Goal: Task Accomplishment & Management: Manage account settings

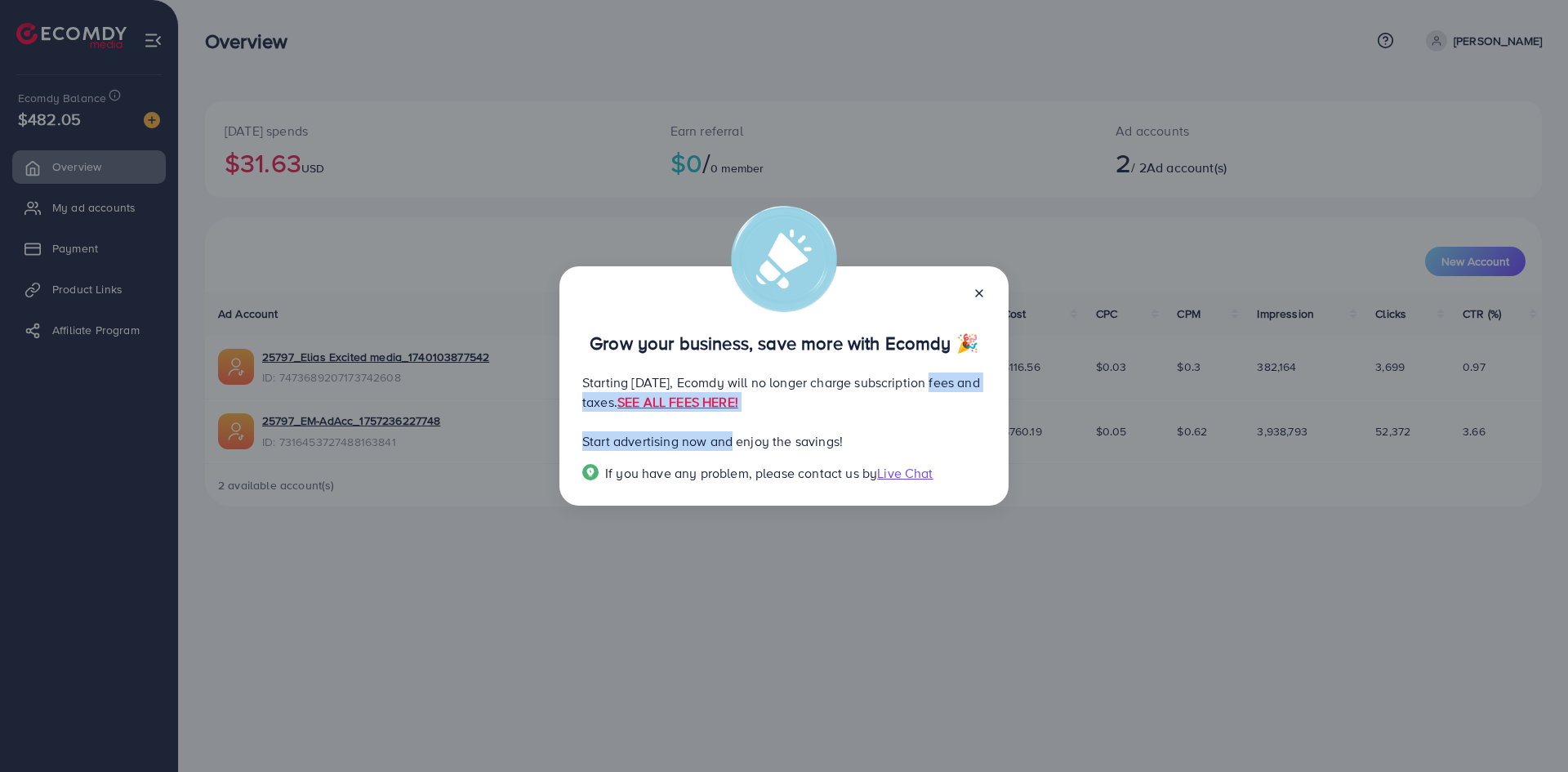
drag, startPoint x: 583, startPoint y: 404, endPoint x: 630, endPoint y: 421, distance: 50.0
click at [729, 415] on div "Grow your business, save more with Ecomdy 🎉 Starting September 29, 2025, Ecomdy…" at bounding box center [784, 386] width 449 height 240
click at [629, 422] on div "Grow your business, save more with Ecomdy 🎉 Starting September 29, 2025, Ecomdy…" at bounding box center [784, 386] width 449 height 240
drag, startPoint x: 586, startPoint y: 389, endPoint x: 747, endPoint y: 437, distance: 168.0
click at [745, 436] on div "Grow your business, save more with Ecomdy 🎉 Starting September 29, 2025, Ecomdy…" at bounding box center [784, 386] width 449 height 240
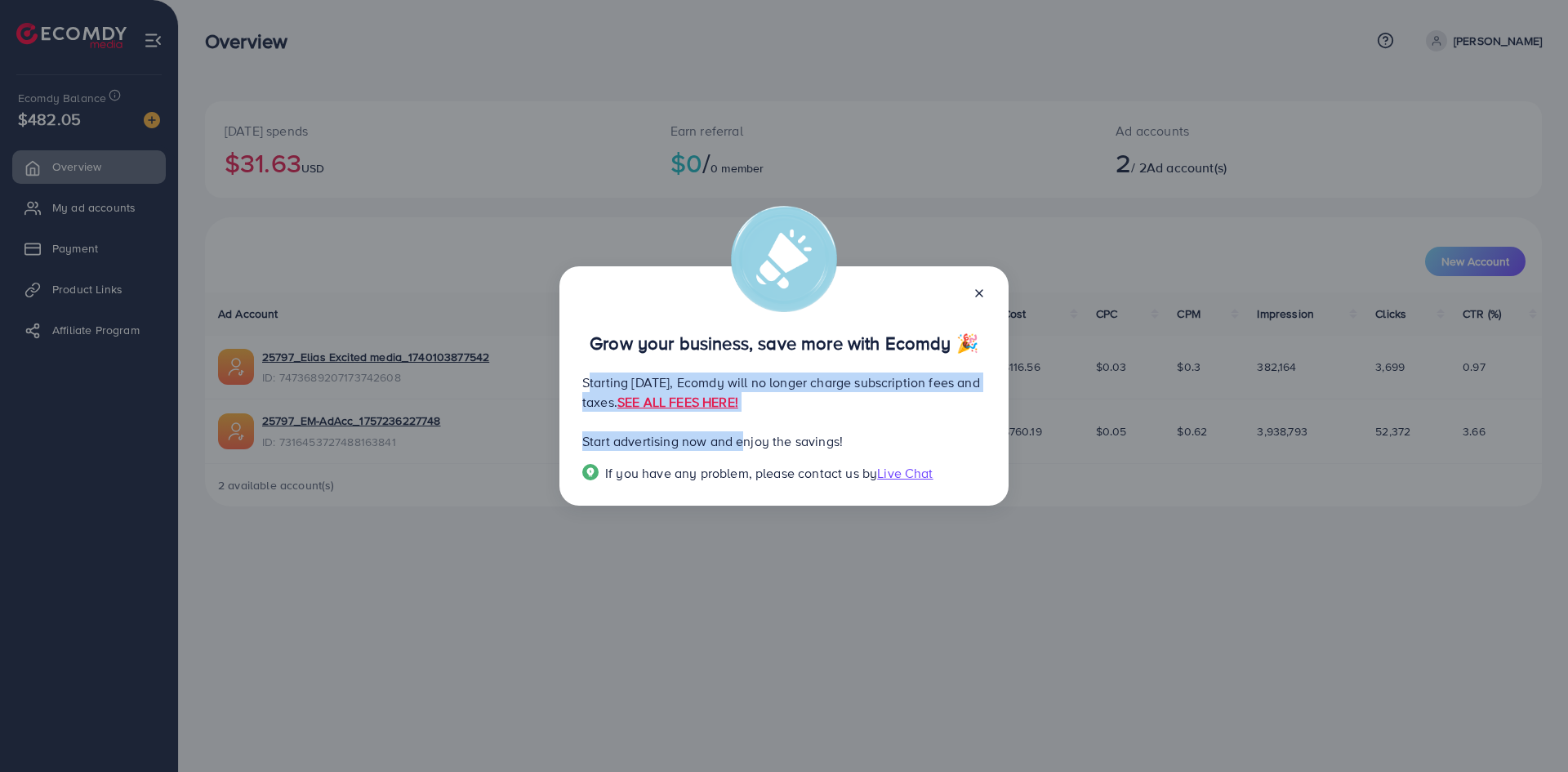
click at [747, 437] on p "Start advertising now and enjoy the savings!" at bounding box center [784, 441] width 403 height 20
drag, startPoint x: 771, startPoint y: 382, endPoint x: 756, endPoint y: 400, distance: 23.4
click at [756, 400] on p "Starting September 29, 2025, Ecomdy will no longer charge subscription fees and…" at bounding box center [784, 392] width 403 height 39
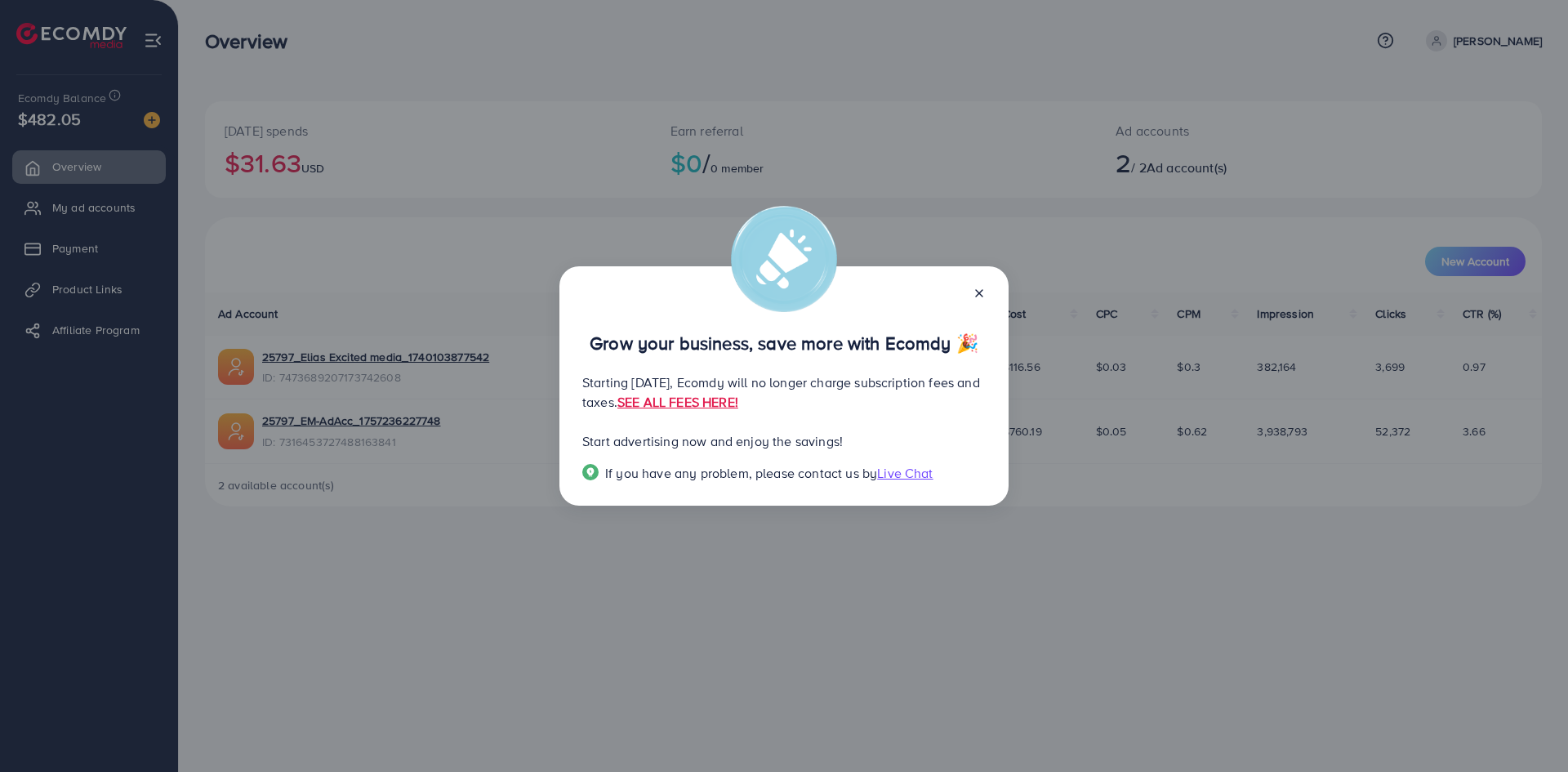
click at [976, 297] on icon at bounding box center [979, 293] width 13 height 13
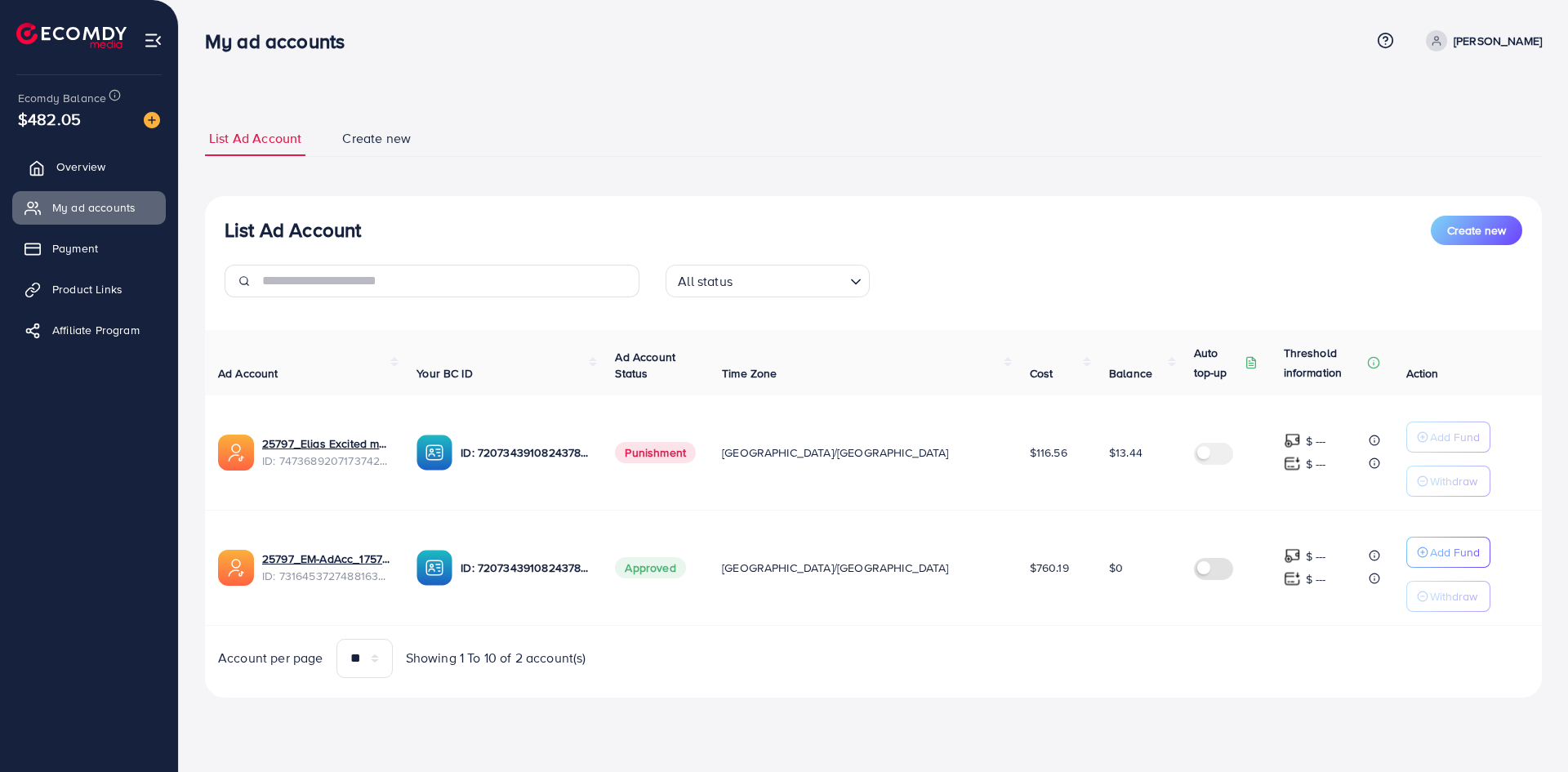
click at [80, 176] on link "Overview" at bounding box center [89, 167] width 154 height 33
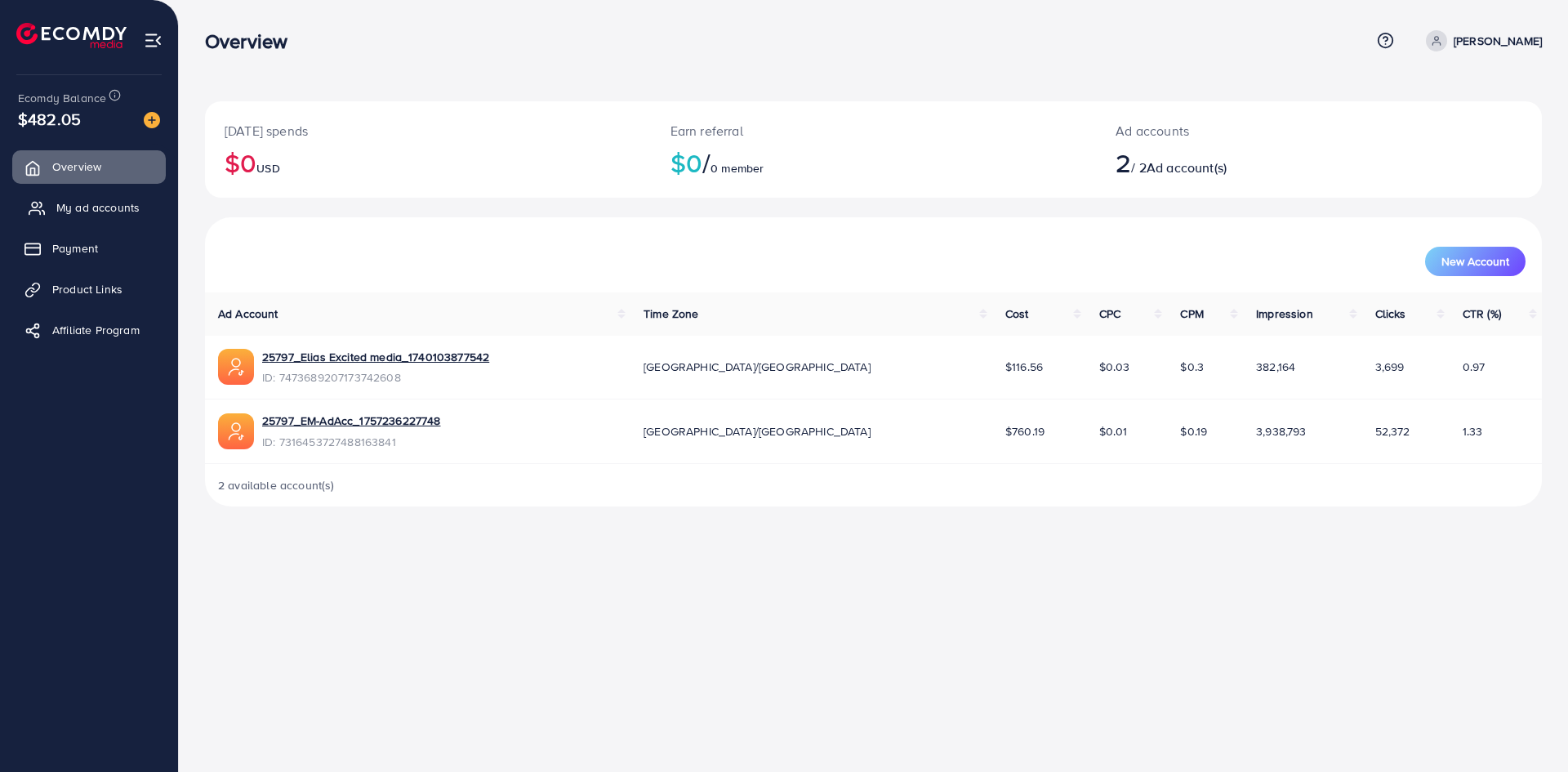
click at [91, 202] on span "My ad accounts" at bounding box center [98, 208] width 83 height 16
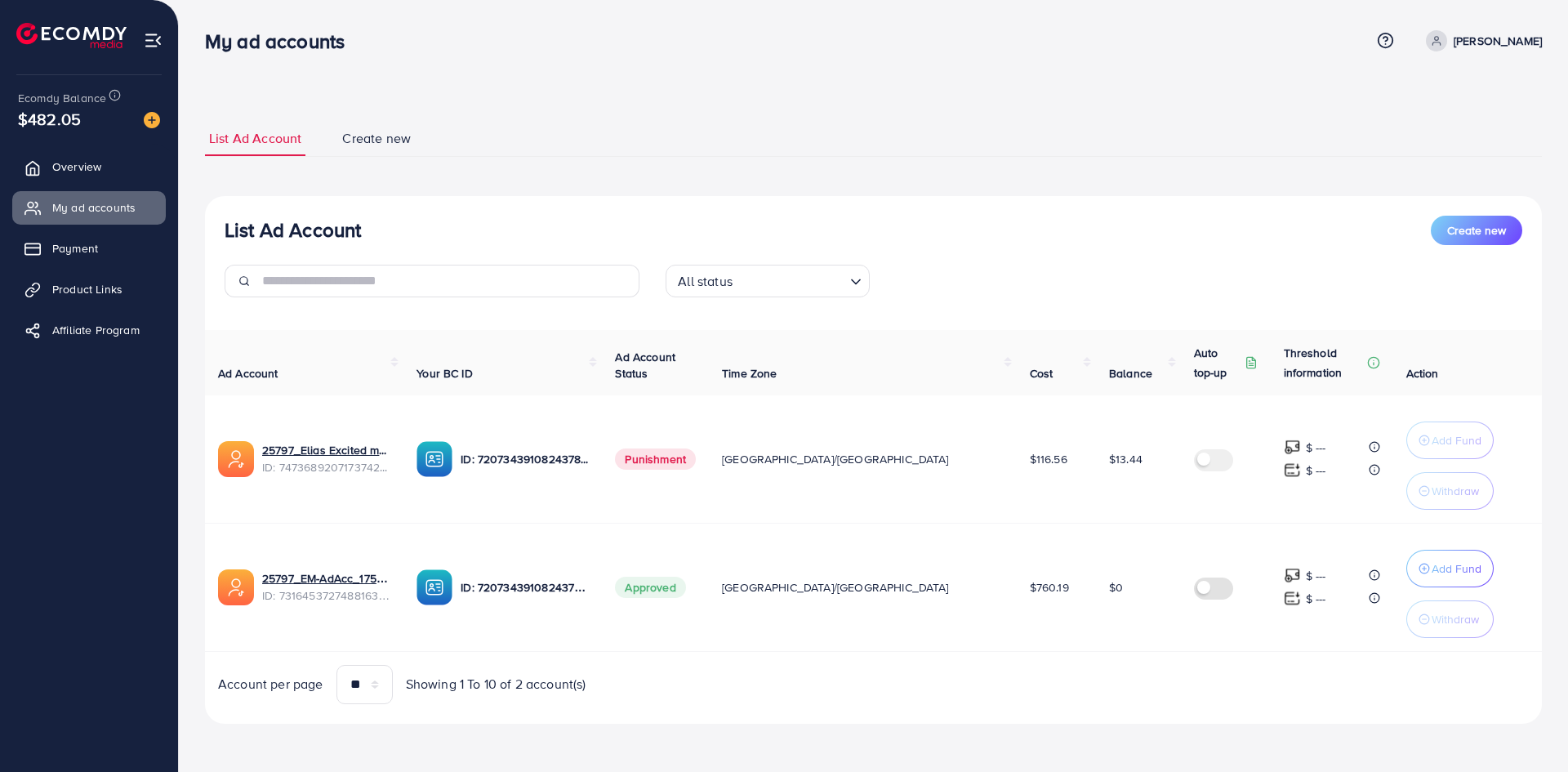
drag, startPoint x: 1051, startPoint y: 462, endPoint x: 1083, endPoint y: 488, distance: 41.2
click at [1099, 468] on td "$13.44" at bounding box center [1138, 459] width 85 height 128
click at [1018, 547] on td "$760.19" at bounding box center [1056, 587] width 79 height 128
drag, startPoint x: 33, startPoint y: 114, endPoint x: 371, endPoint y: 16, distance: 351.9
click at [126, 123] on div "$482.05" at bounding box center [89, 118] width 142 height 24
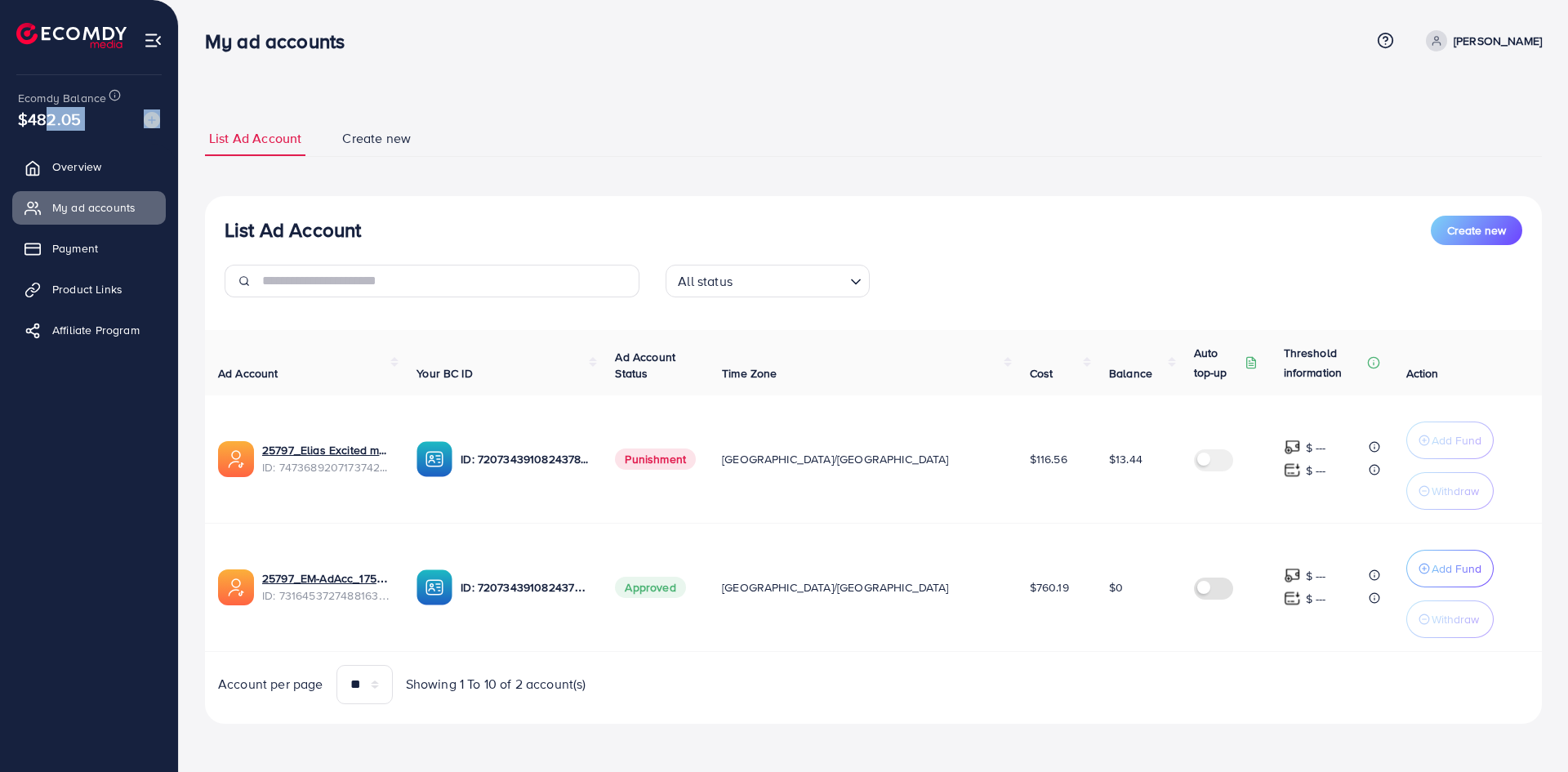
drag, startPoint x: 1058, startPoint y: 458, endPoint x: 1090, endPoint y: 452, distance: 32.6
click at [1096, 452] on td "$13.44" at bounding box center [1138, 459] width 85 height 128
click at [1096, 511] on td "$13.44" at bounding box center [1138, 459] width 85 height 128
click at [544, 291] on input "text" at bounding box center [451, 281] width 377 height 33
click at [606, 141] on ul "List Ad Account Create new" at bounding box center [873, 139] width 1337 height 36
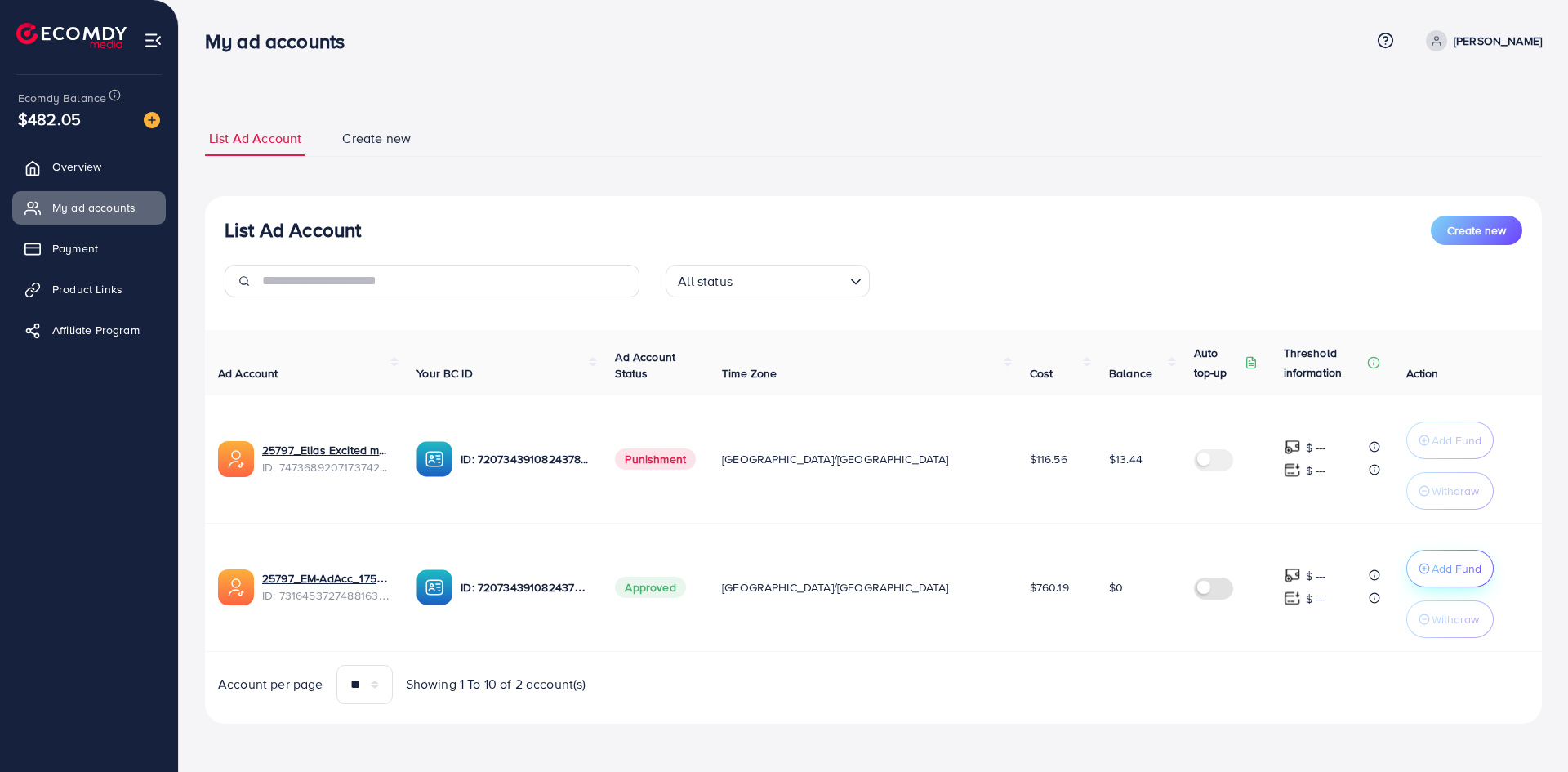
click at [1432, 578] on p "Add Fund" at bounding box center [1456, 569] width 50 height 20
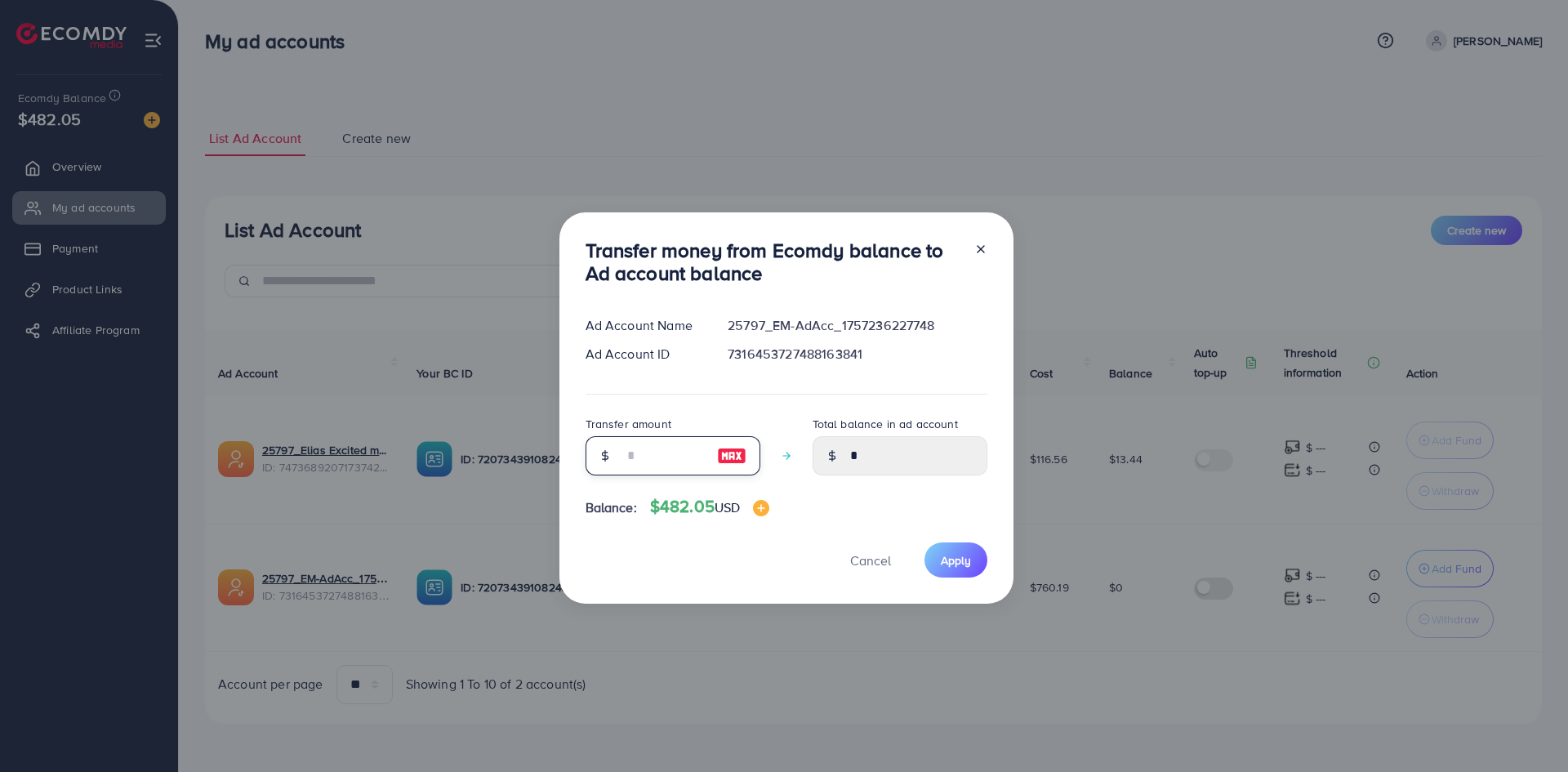
click at [675, 448] on input "number" at bounding box center [664, 456] width 82 height 39
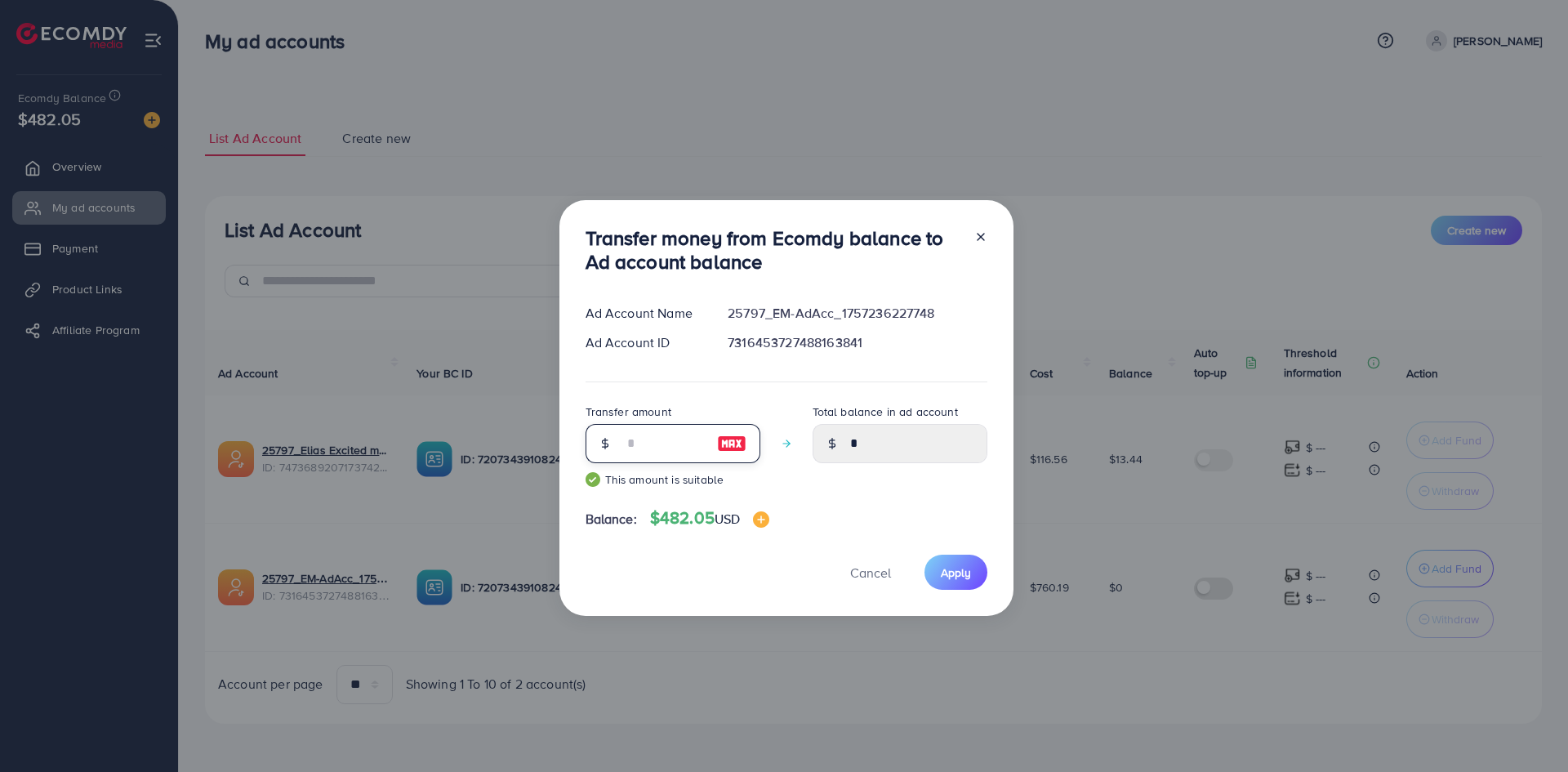
type input "***"
type input "******"
drag, startPoint x: 617, startPoint y: 448, endPoint x: 600, endPoint y: 448, distance: 17.0
click at [600, 448] on div "***" at bounding box center [673, 444] width 175 height 39
type input "**"
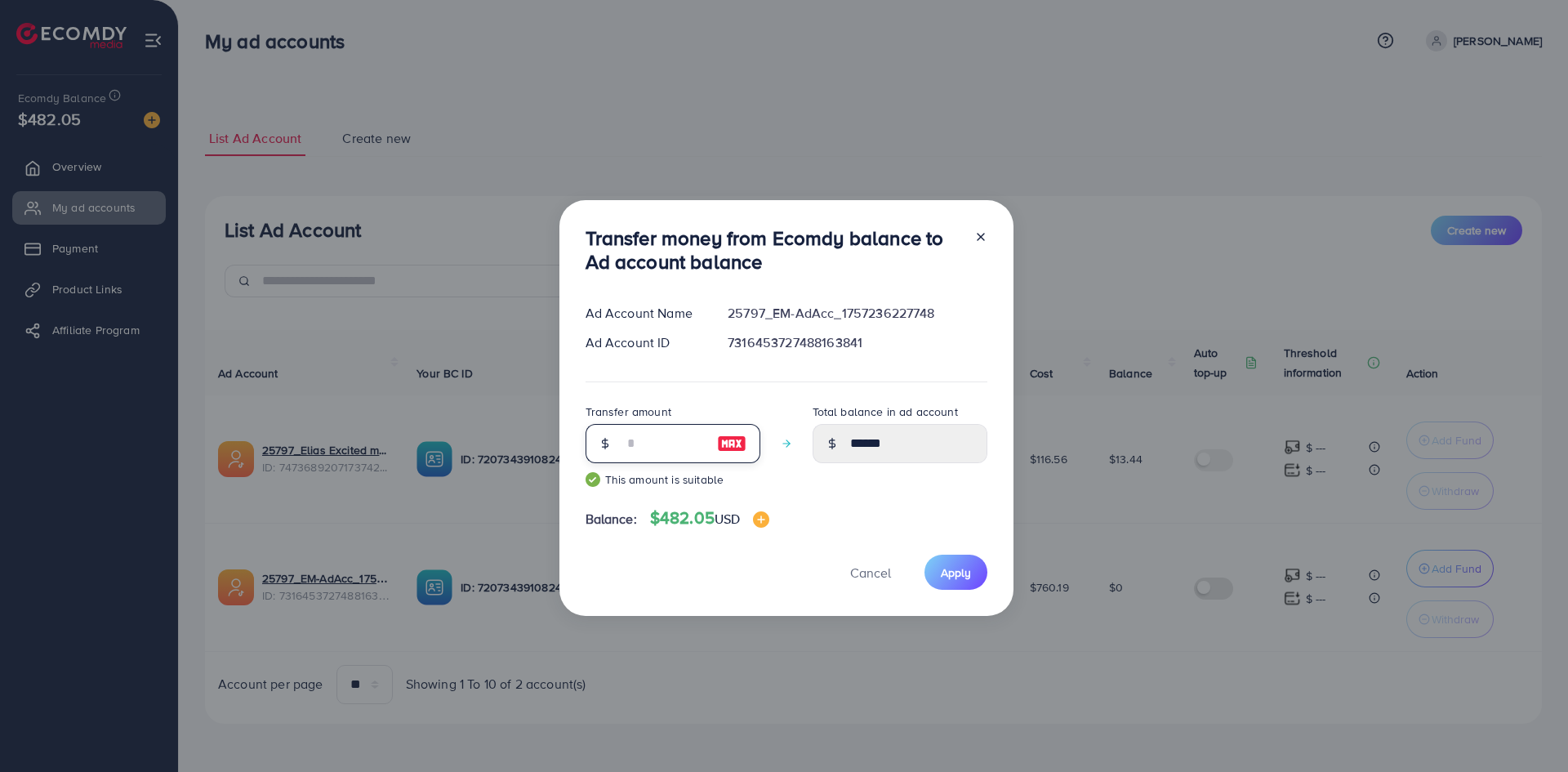
type input "*****"
type input "**"
click at [944, 573] on span "Apply" at bounding box center [956, 573] width 30 height 16
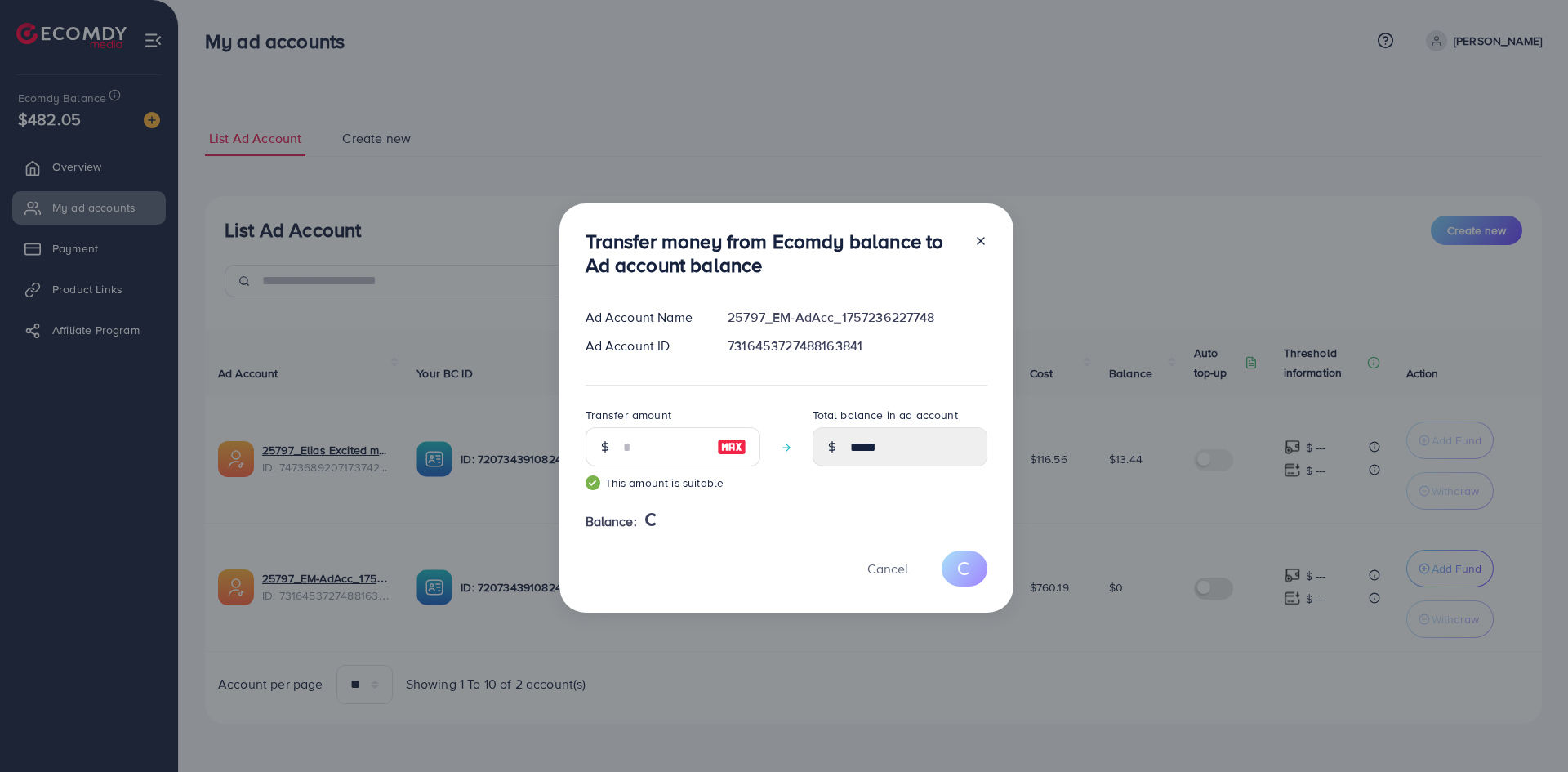
type input "*"
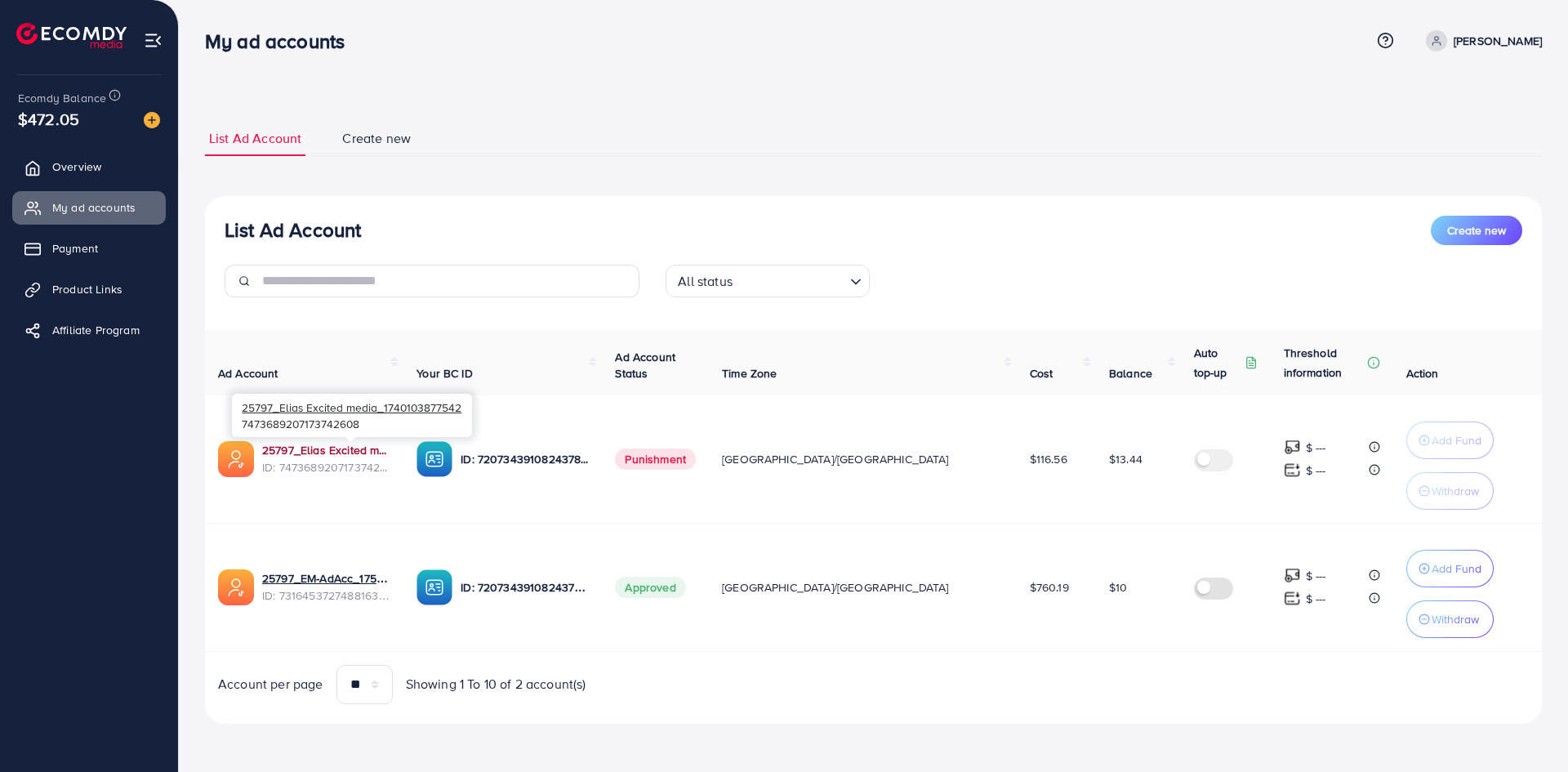
click at [390, 448] on link "25797_Elias Excited media_1740103877542" at bounding box center [326, 450] width 128 height 16
